Goal: Navigation & Orientation: Find specific page/section

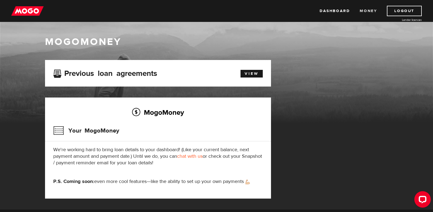
click at [363, 10] on link "Money" at bounding box center [367, 11] width 17 height 10
click at [337, 11] on link "Dashboard" at bounding box center [334, 11] width 30 height 10
click at [249, 74] on link "View" at bounding box center [251, 74] width 22 height 8
